Goal: Transaction & Acquisition: Obtain resource

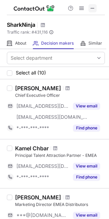
click at [94, 8] on span at bounding box center [93, 9] width 6 height 6
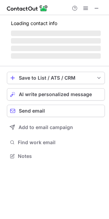
scroll to position [156, 109]
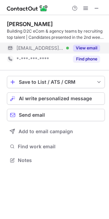
click at [85, 50] on button "View email" at bounding box center [86, 48] width 27 height 7
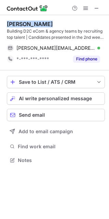
drag, startPoint x: 6, startPoint y: 23, endPoint x: 34, endPoint y: 24, distance: 27.9
click at [45, 25] on div "Marta Gorniak Building D2C eCom & agency teams by recruiting top talent | Candi…" at bounding box center [54, 93] width 109 height 156
copy div "Marta Gorniak"
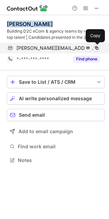
click at [98, 49] on span at bounding box center [97, 48] width 6 height 6
